Goal: Information Seeking & Learning: Learn about a topic

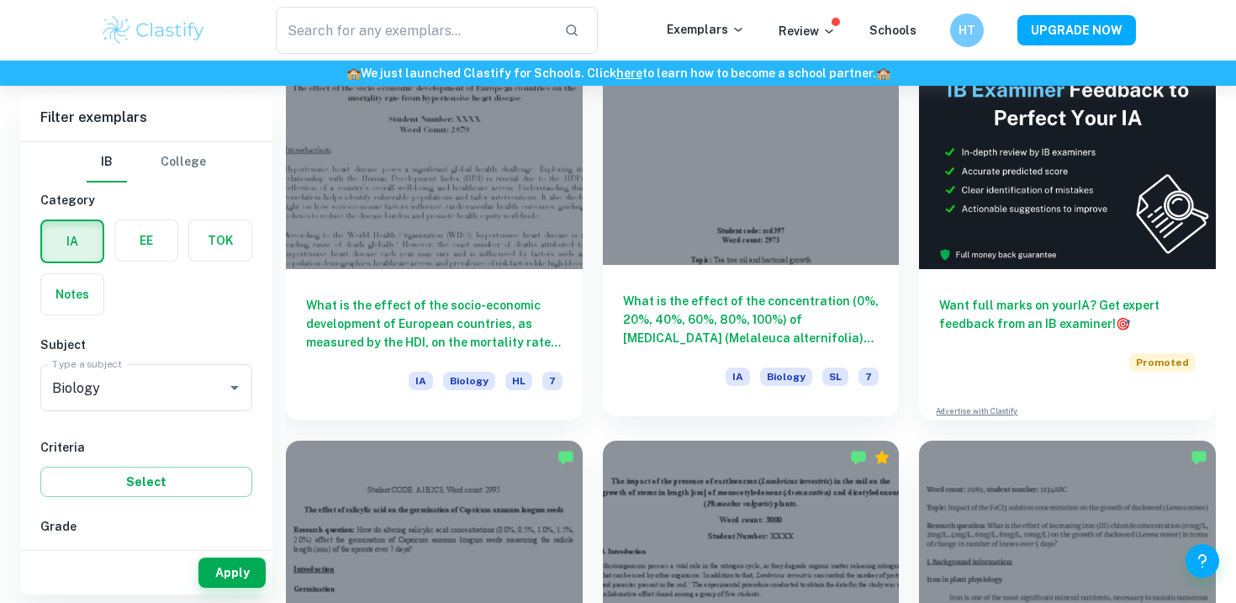
scroll to position [521, 0]
click at [714, 321] on h6 "What is the effect of the concentration (0%, 20%, 40%, 60%, 80%, 100%) of tea t…" at bounding box center [751, 319] width 256 height 56
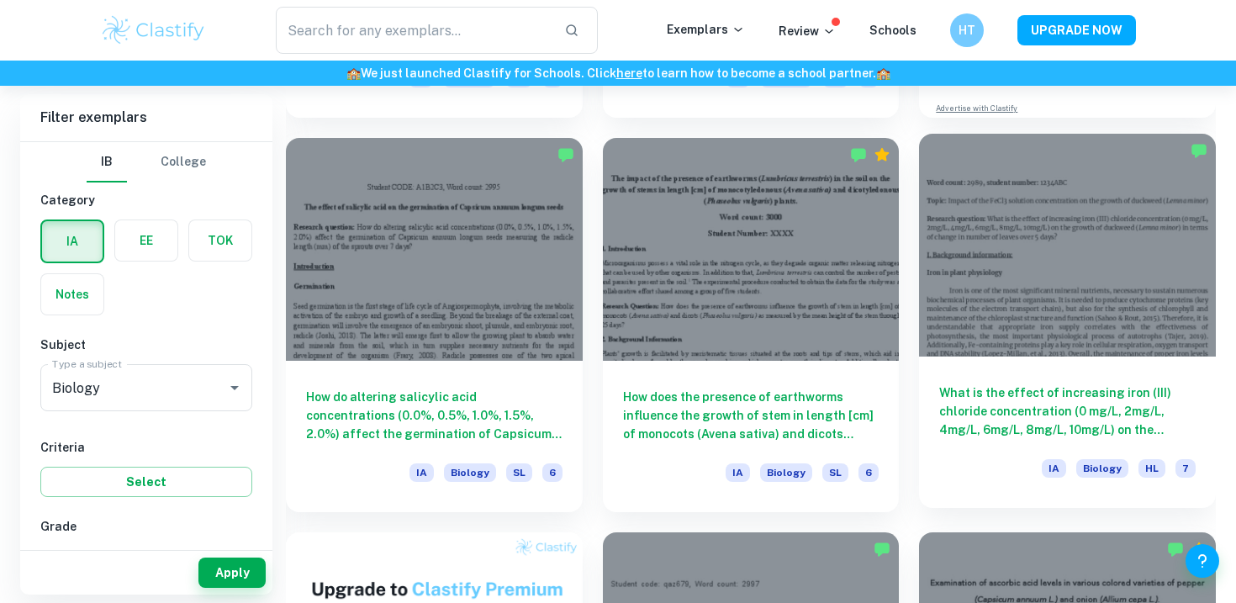
scroll to position [836, 0]
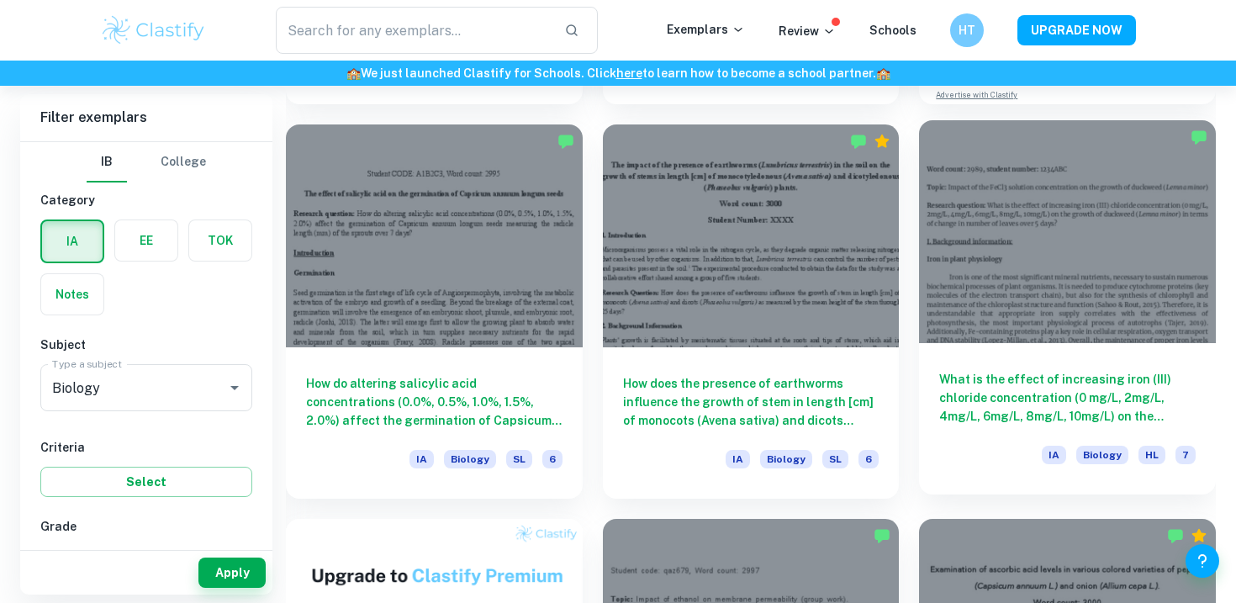
click at [980, 394] on h6 "What is the effect of increasing iron (III) chloride concentration (0 mg/L, 2mg…" at bounding box center [1067, 398] width 256 height 56
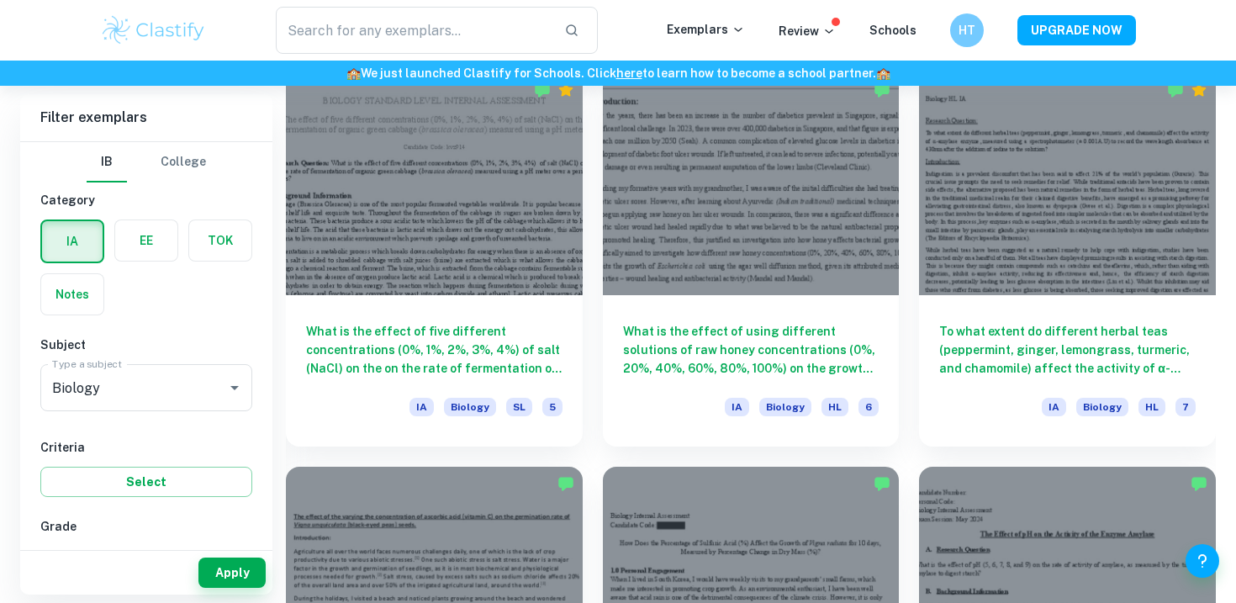
scroll to position [2219, 0]
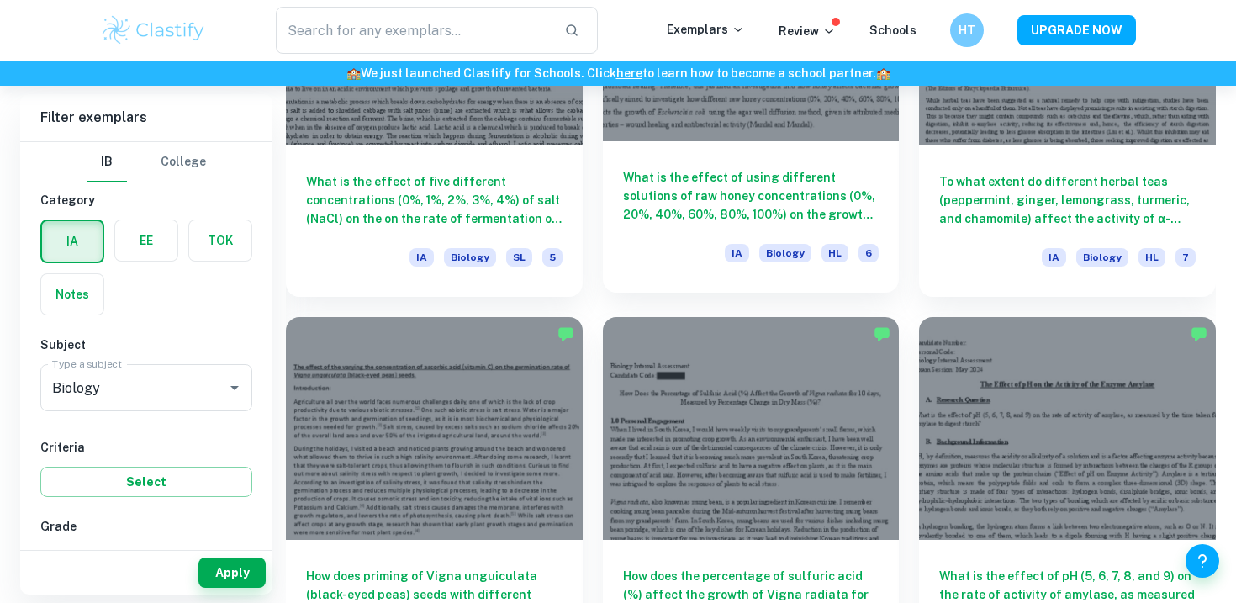
click at [705, 159] on div "What is the effect of using different solutions of raw honey concentrations (0%…" at bounding box center [751, 216] width 297 height 151
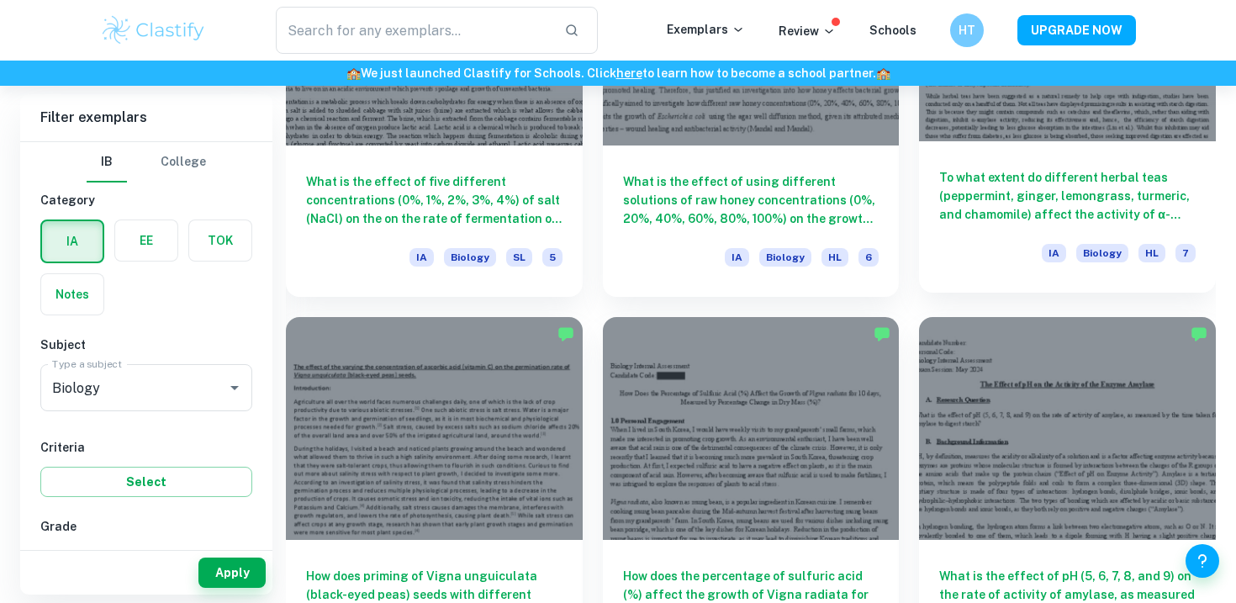
click at [935, 190] on div "To what extent do different herbal teas (peppermint, ginger, lemongrass, turmer…" at bounding box center [1067, 216] width 297 height 151
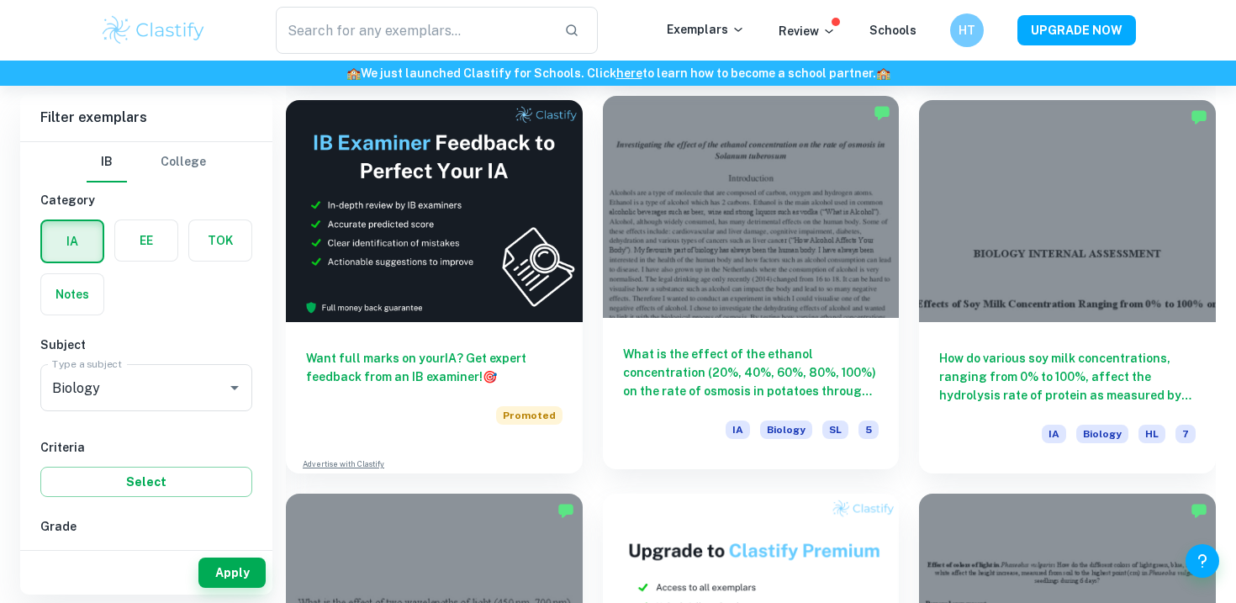
scroll to position [3278, 0]
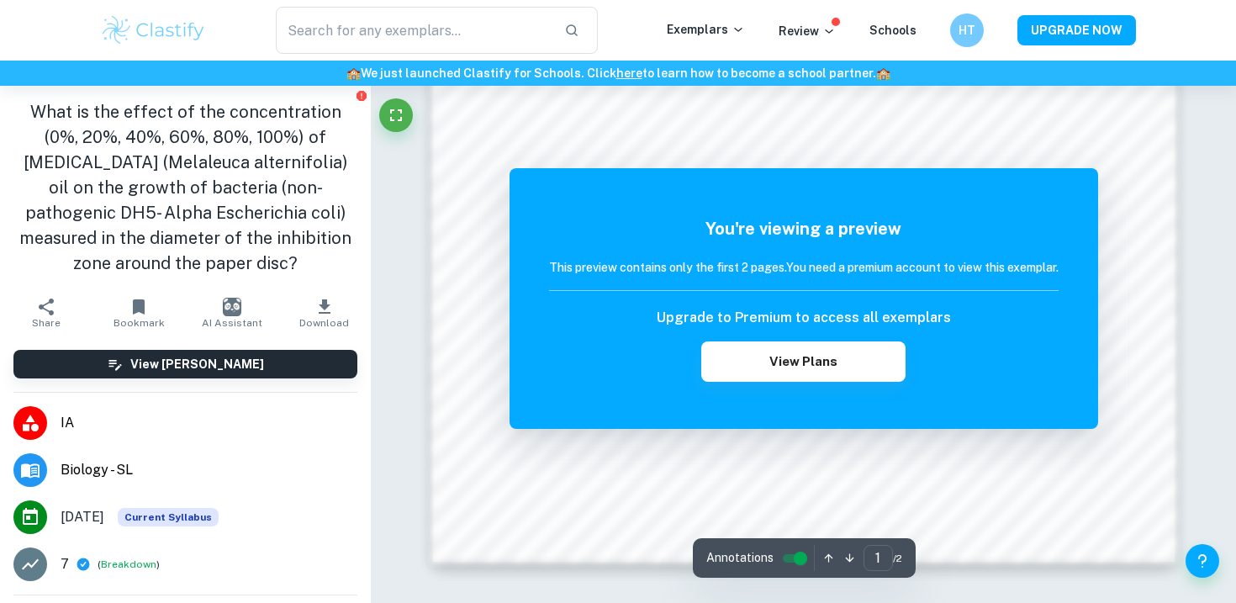
scroll to position [1648, 0]
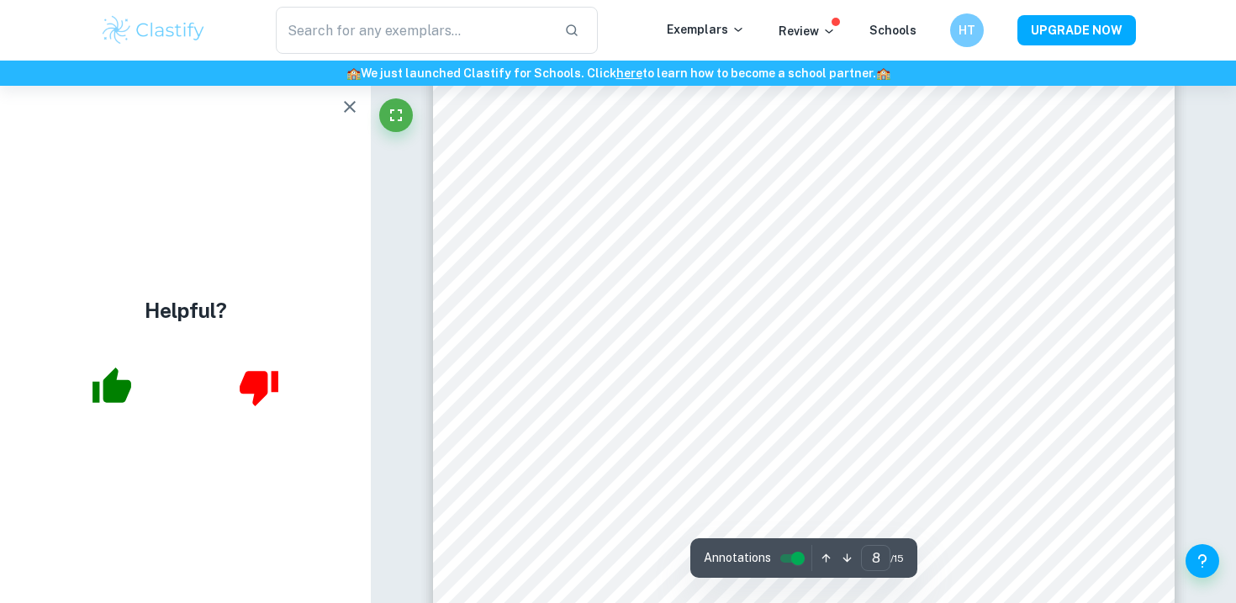
scroll to position [7675, 0]
click at [346, 98] on icon "button" at bounding box center [350, 107] width 20 height 20
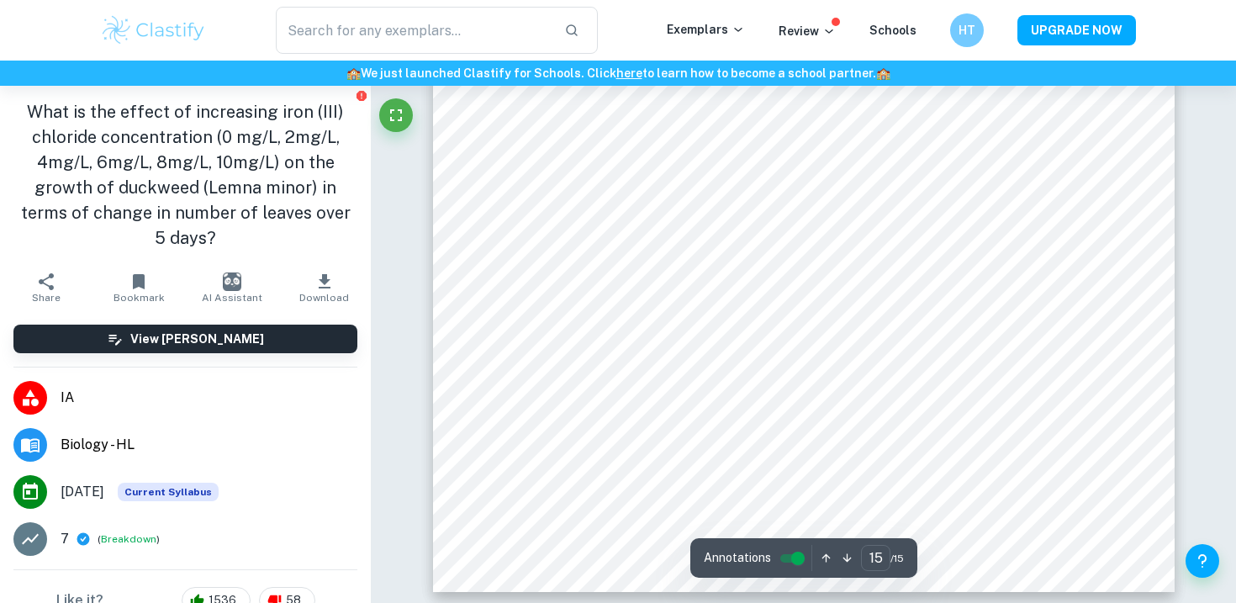
scroll to position [15842, 0]
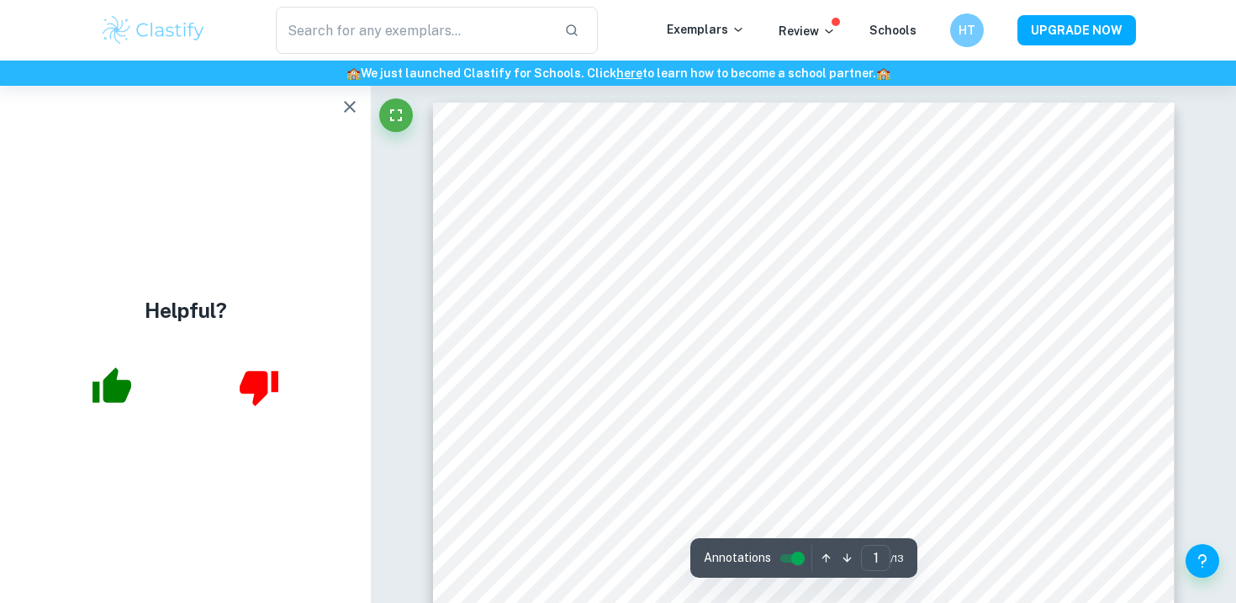
click at [337, 103] on button "button" at bounding box center [350, 107] width 34 height 34
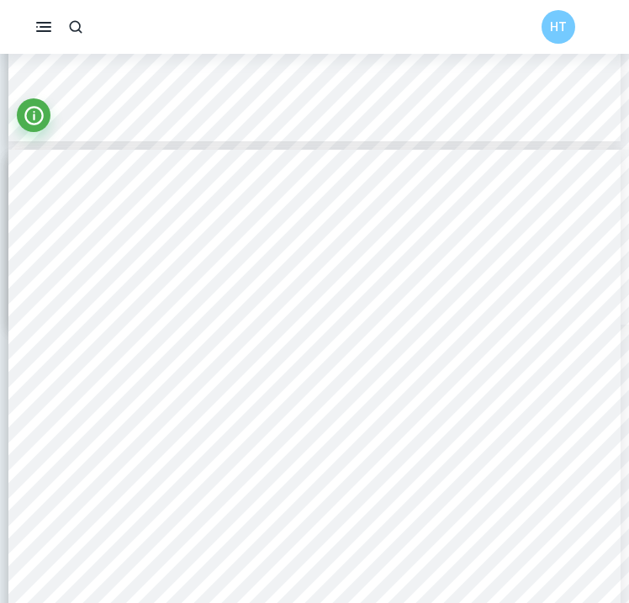
scroll to position [9835, 0]
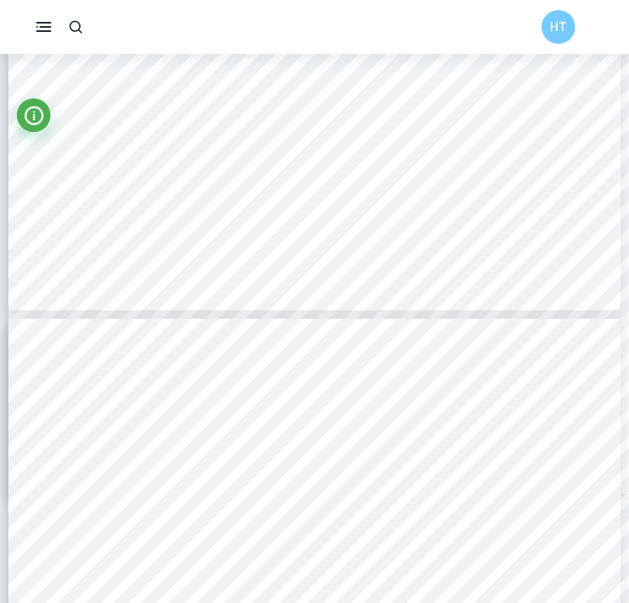
type input "12"
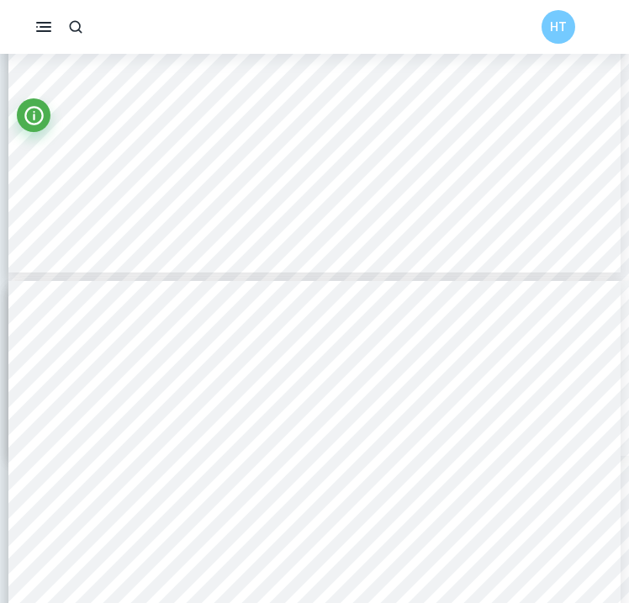
scroll to position [9746, 0]
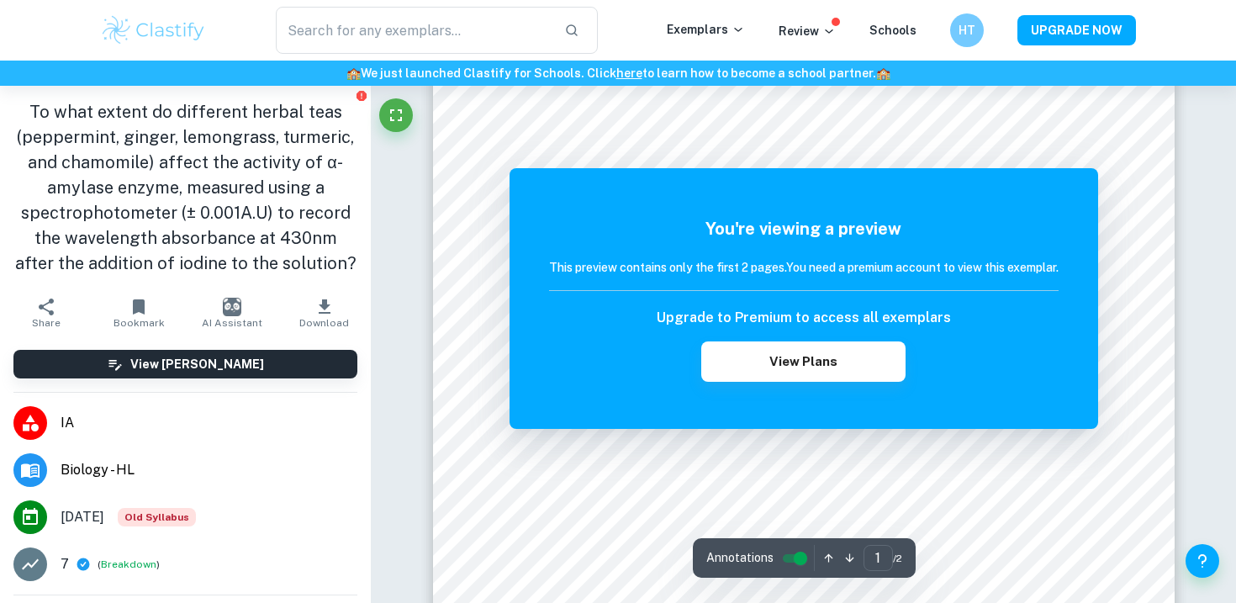
scroll to position [61, 0]
